Goal: Task Accomplishment & Management: Complete application form

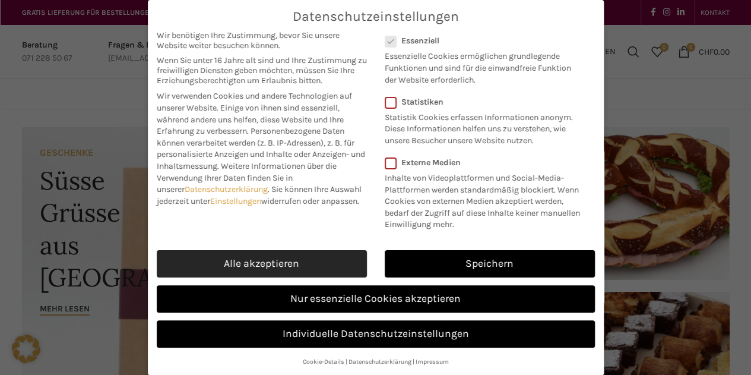
click at [301, 255] on link "Alle akzeptieren" at bounding box center [262, 263] width 210 height 27
checkbox input "true"
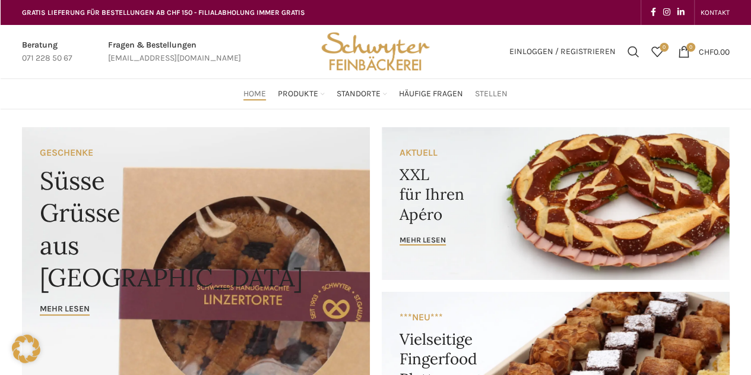
click at [476, 96] on span "Stellen" at bounding box center [491, 94] width 33 height 11
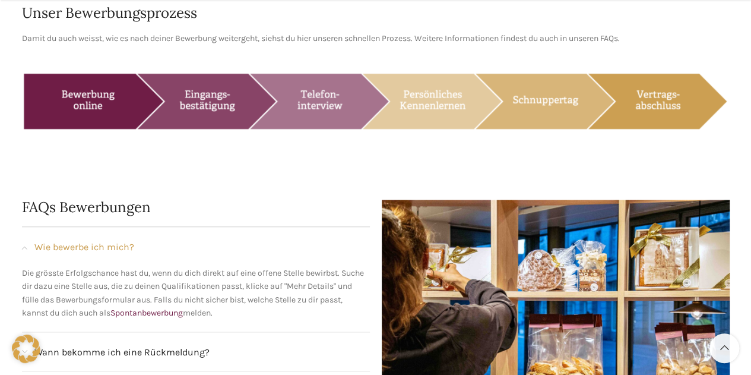
scroll to position [926, 0]
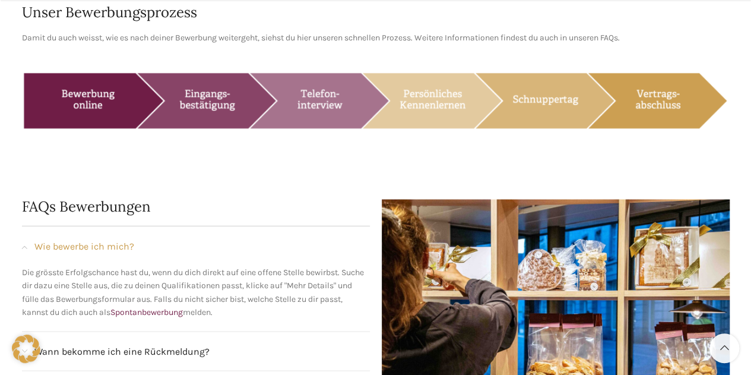
click at [129, 81] on img at bounding box center [376, 100] width 708 height 89
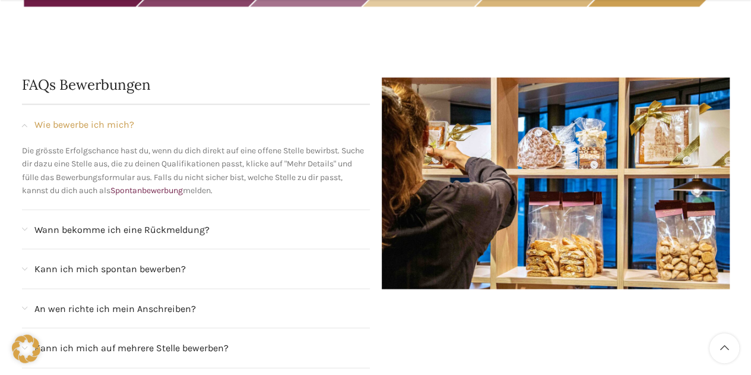
scroll to position [1089, 0]
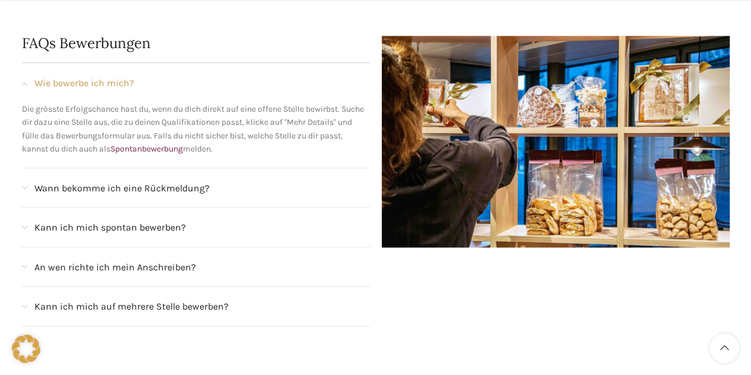
click at [87, 180] on span "Wann bekomme ich eine Rückmeldung?" at bounding box center [121, 187] width 175 height 15
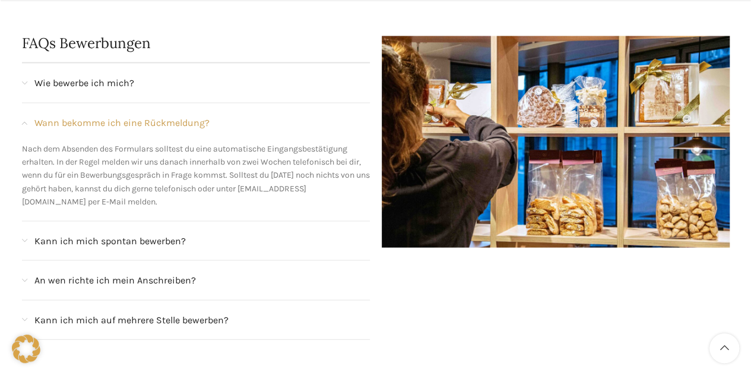
click at [99, 115] on span "Wann bekomme ich eine Rückmeldung?" at bounding box center [121, 122] width 175 height 15
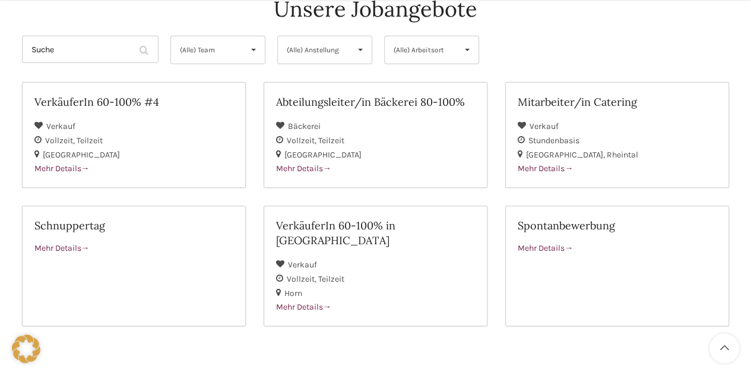
scroll to position [146, 0]
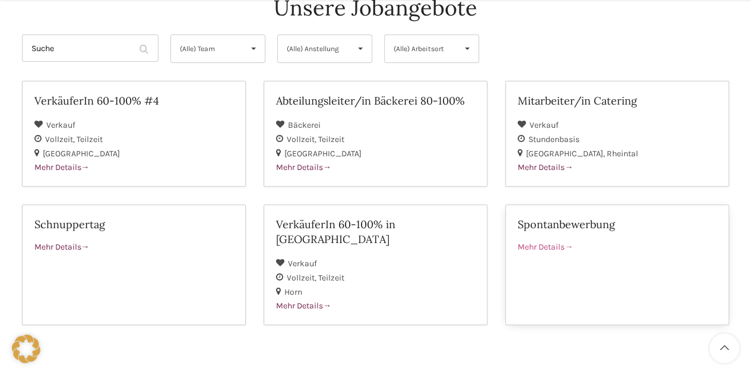
click at [555, 250] on span "Mehr Details" at bounding box center [545, 247] width 55 height 10
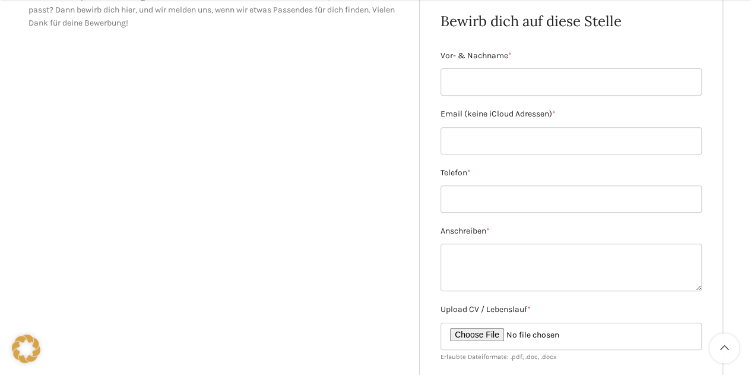
scroll to position [208, 0]
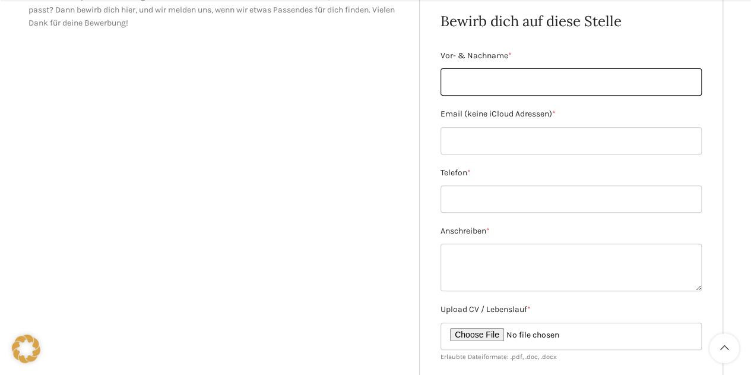
click at [468, 83] on input "Vor- & Nachname *" at bounding box center [571, 81] width 261 height 27
type input "[PERSON_NAME]"
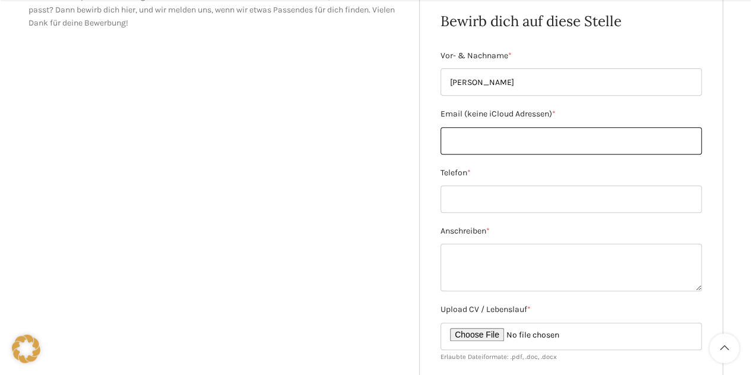
type input "[PERSON_NAME][EMAIL_ADDRESS][PERSON_NAME][DOMAIN_NAME]"
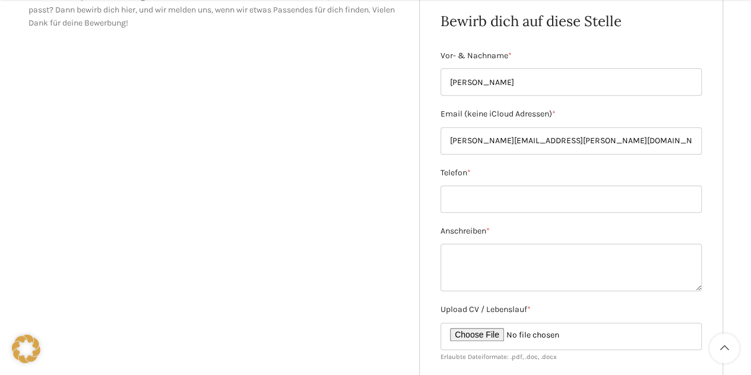
type input "0779704758"
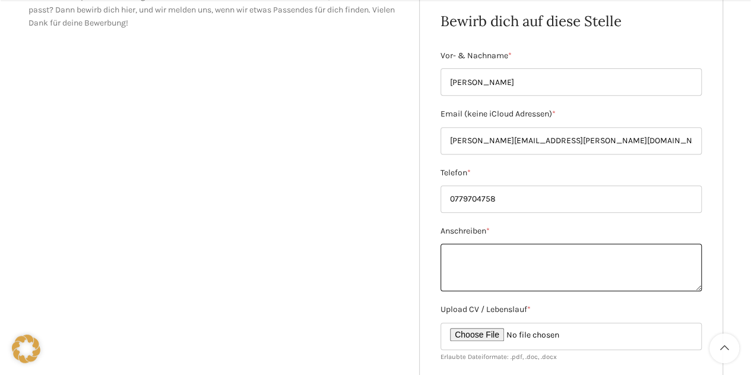
click at [510, 262] on textarea "Anschreiben *" at bounding box center [571, 268] width 261 height 48
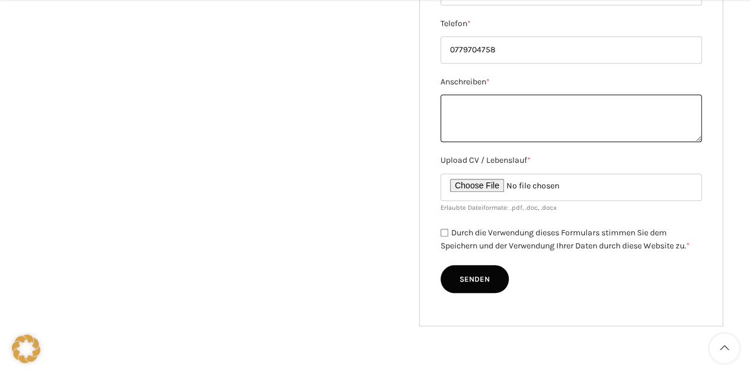
scroll to position [53, 0]
